Goal: Task Accomplishment & Management: Manage account settings

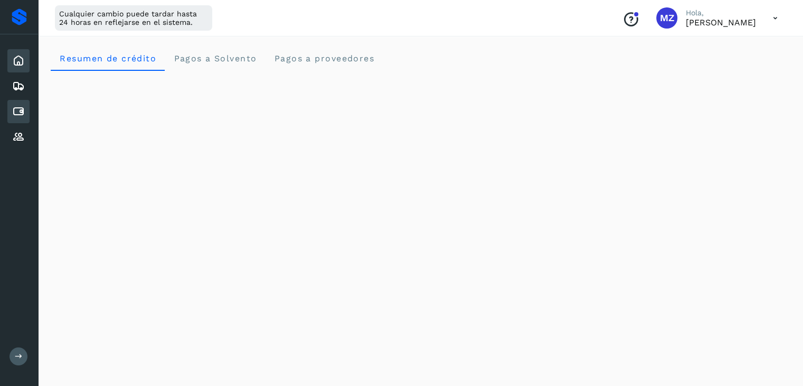
click at [23, 118] on div "Cuentas por pagar" at bounding box center [18, 111] width 22 height 23
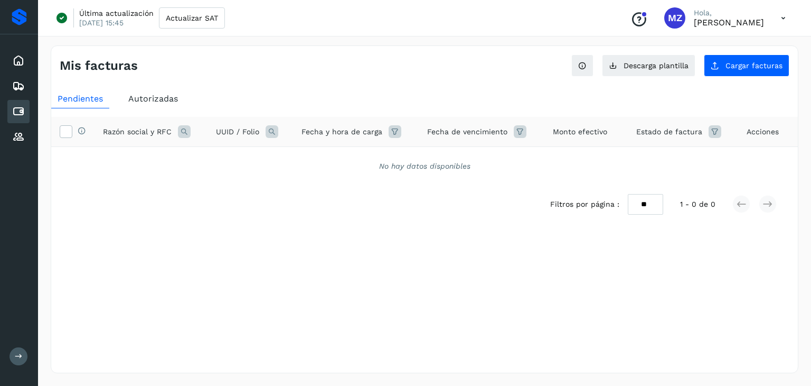
click at [184, 127] on icon at bounding box center [184, 131] width 13 height 13
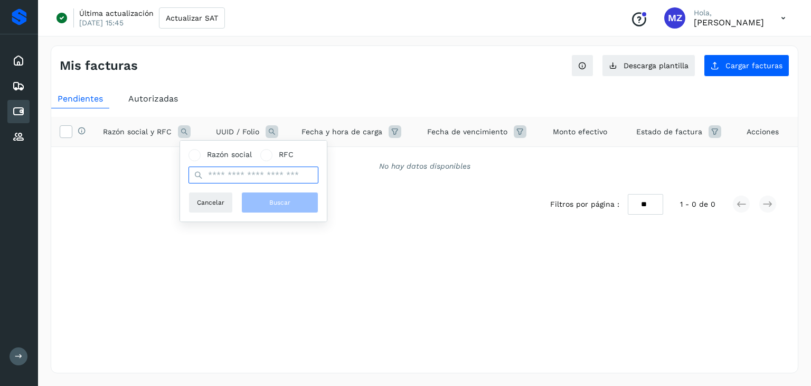
click at [232, 176] on input "text" at bounding box center [254, 174] width 130 height 17
type input "******"
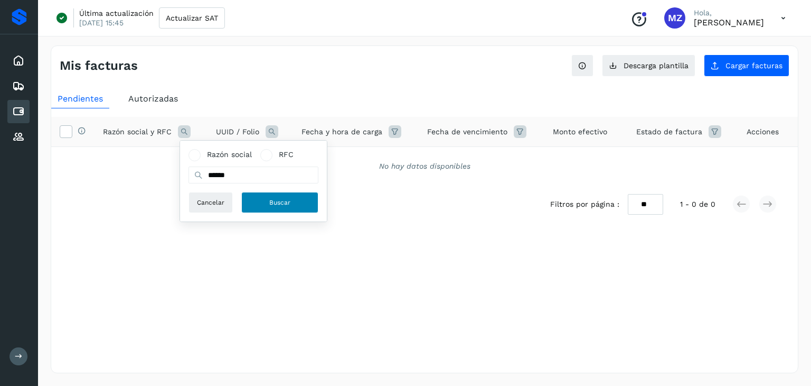
click at [250, 196] on button "Buscar" at bounding box center [279, 202] width 77 height 21
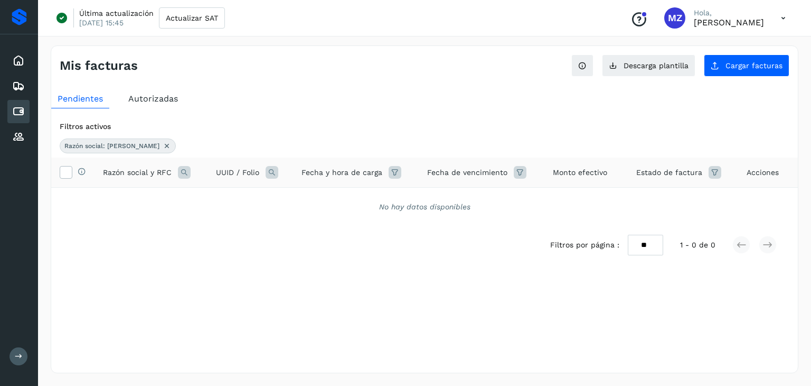
click at [143, 100] on span "Autorizadas" at bounding box center [153, 98] width 50 height 10
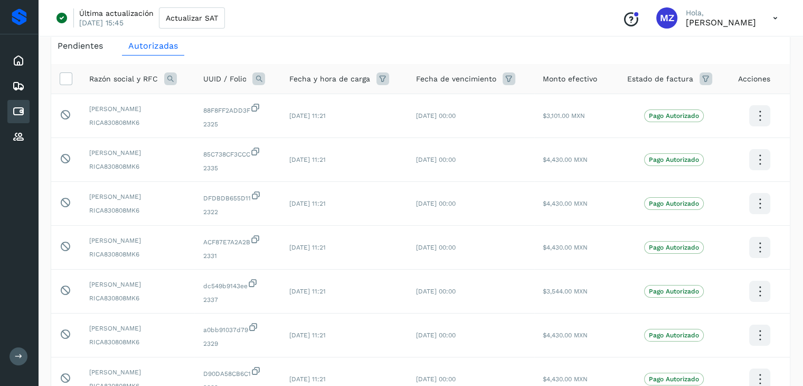
scroll to position [54, 0]
click at [499, 35] on div "Última actualización [DATE] 15:45 Actualizar SAT Conoce nuestros beneficios MZ …" at bounding box center [420, 18] width 765 height 36
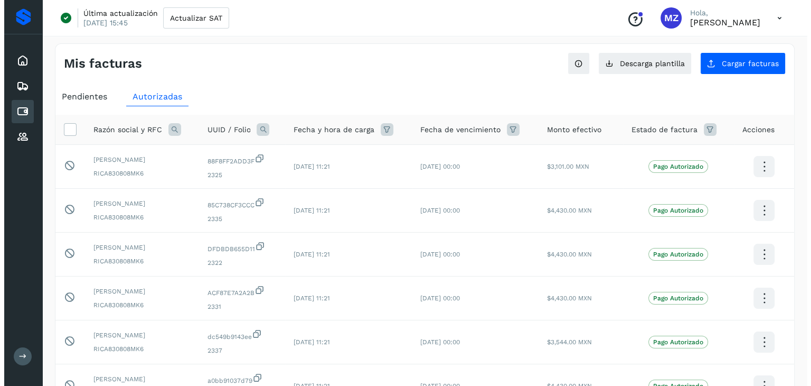
scroll to position [0, 0]
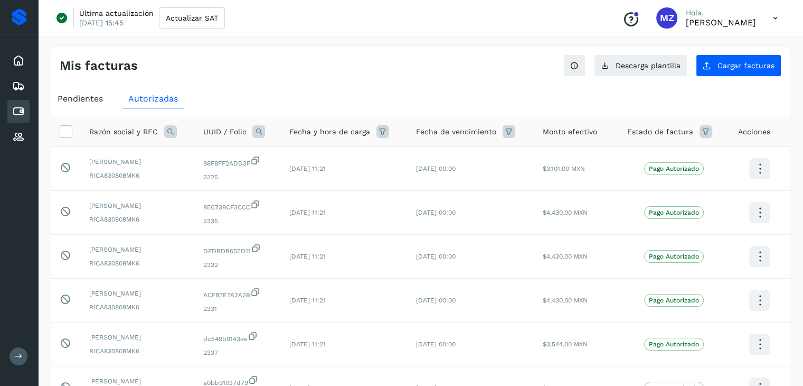
click at [775, 18] on icon at bounding box center [776, 18] width 22 height 22
click at [715, 66] on div "Cerrar sesión" at bounding box center [723, 68] width 126 height 20
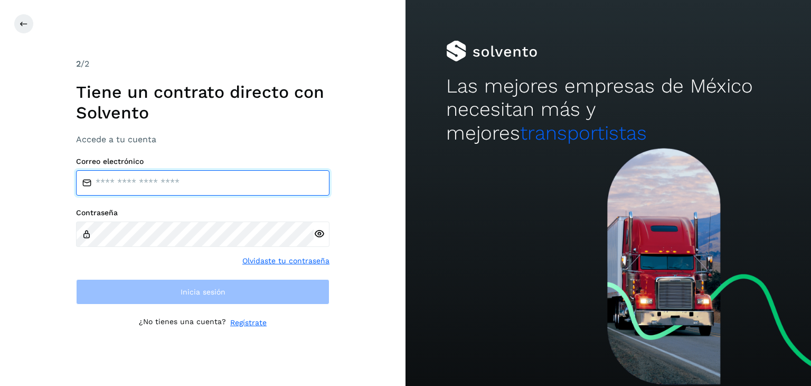
type input "**********"
